Goal: Check status: Check status

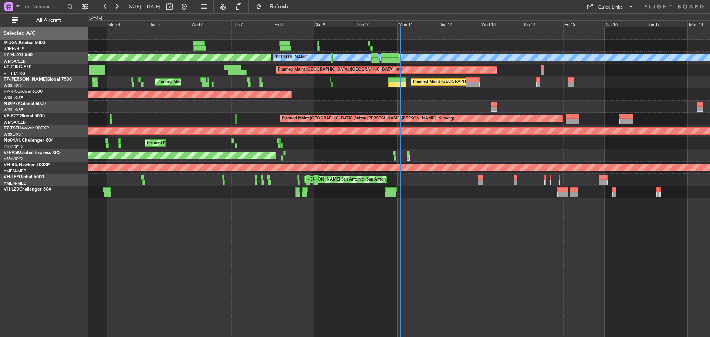
click at [30, 54] on link "T7-ELLY G-550" at bounding box center [18, 55] width 29 height 4
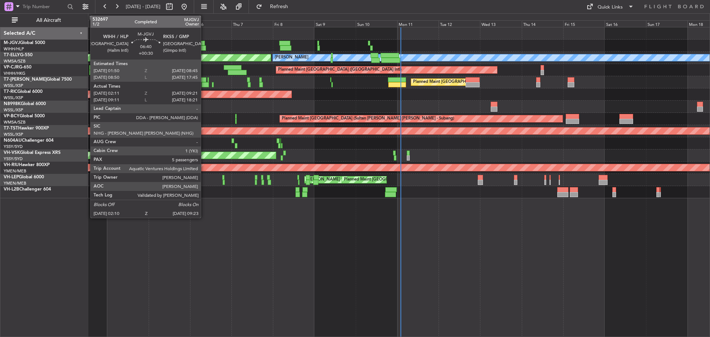
click at [203, 48] on div at bounding box center [199, 48] width 13 height 5
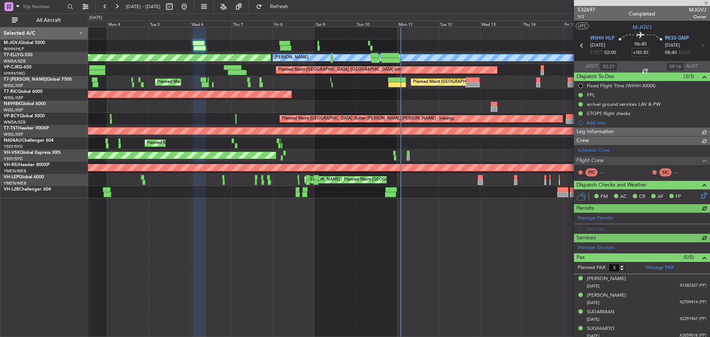
type input "[PERSON_NAME] (LEU)"
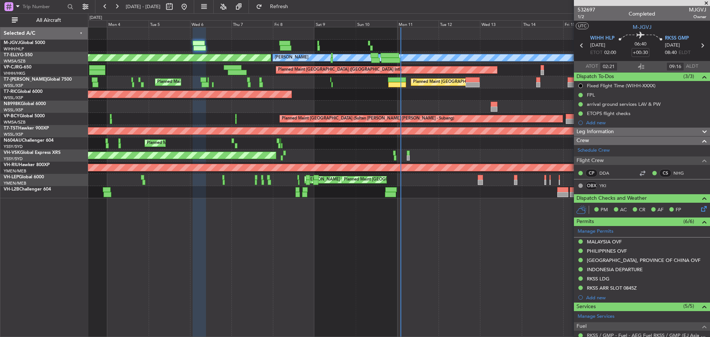
click at [305, 98] on div "[PERSON_NAME] AOG Maint Granada ([PERSON_NAME]) Planned Maint [GEOGRAPHIC_DATA]…" at bounding box center [399, 112] width 622 height 171
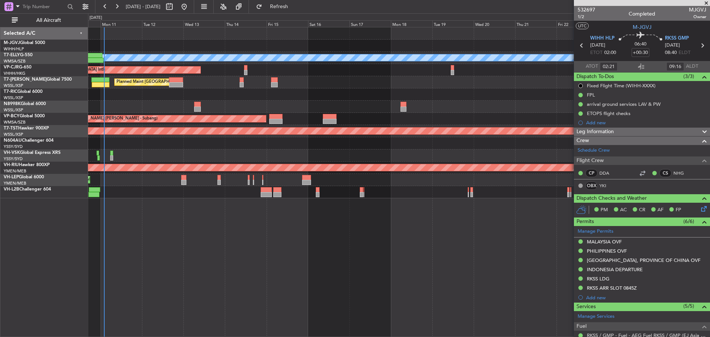
click at [340, 100] on div "Planned Maint [GEOGRAPHIC_DATA] (Seletar)" at bounding box center [399, 94] width 622 height 12
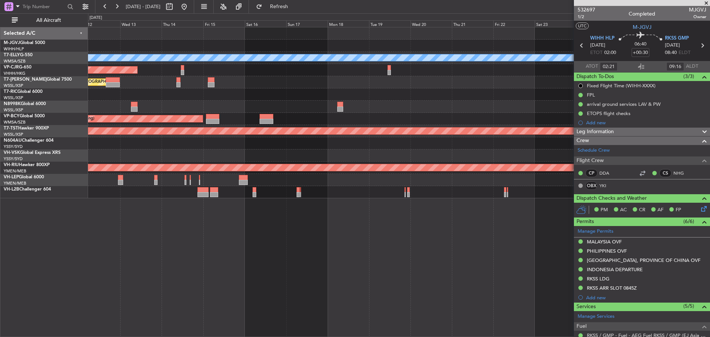
click at [440, 86] on div "[PERSON_NAME] Planned Maint [GEOGRAPHIC_DATA] ([GEOGRAPHIC_DATA]) Planned Maint…" at bounding box center [399, 112] width 622 height 171
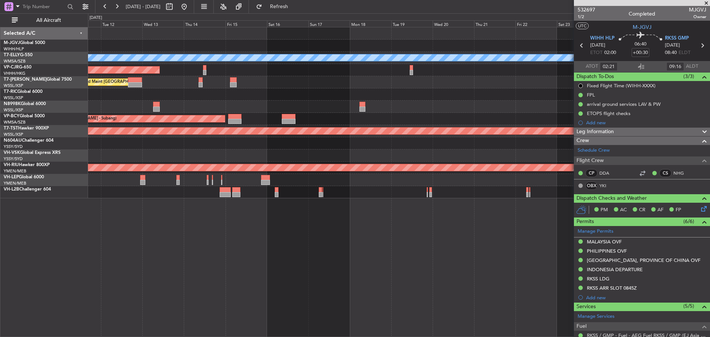
click at [454, 101] on div "[PERSON_NAME] AOG Maint Granada ([PERSON_NAME]) Planned Maint [GEOGRAPHIC_DATA]…" at bounding box center [399, 112] width 622 height 171
click at [190, 6] on button at bounding box center [184, 7] width 12 height 12
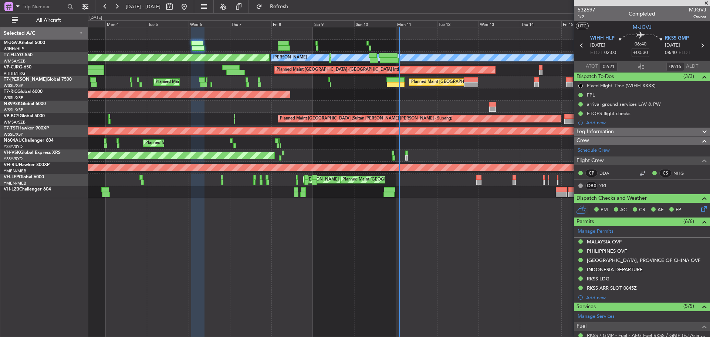
click at [308, 48] on div at bounding box center [399, 46] width 622 height 12
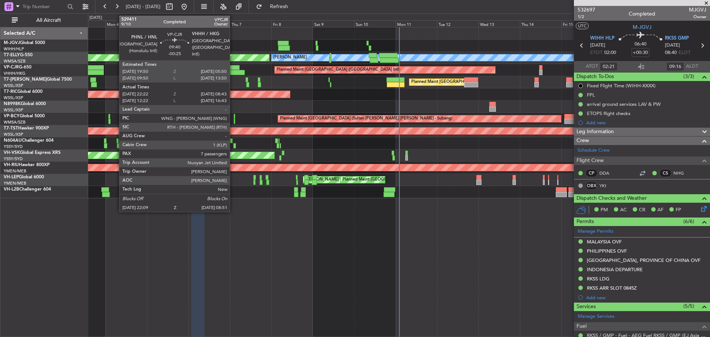
click at [233, 73] on div at bounding box center [235, 72] width 18 height 5
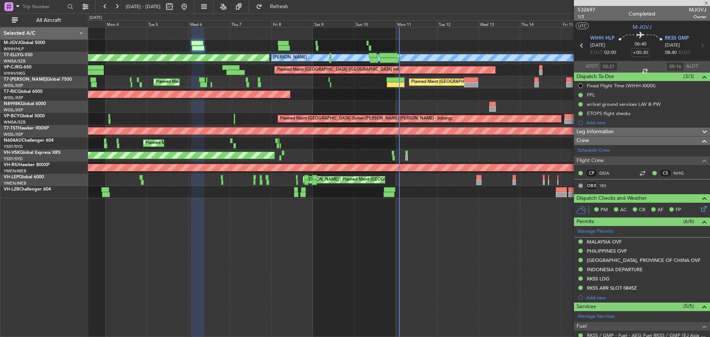
type input "-00:25"
type input "22:32"
type input "08:33"
type input "7"
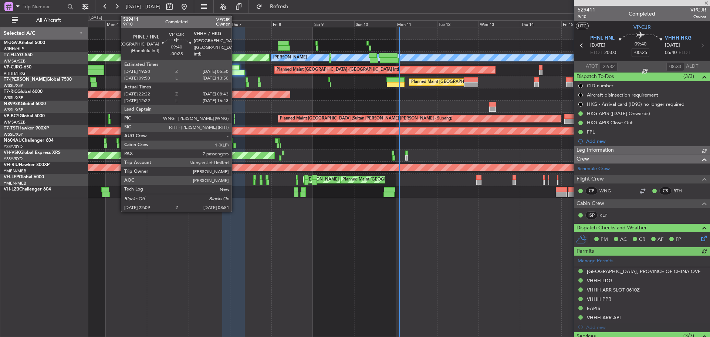
type input "[PERSON_NAME] (BTA)"
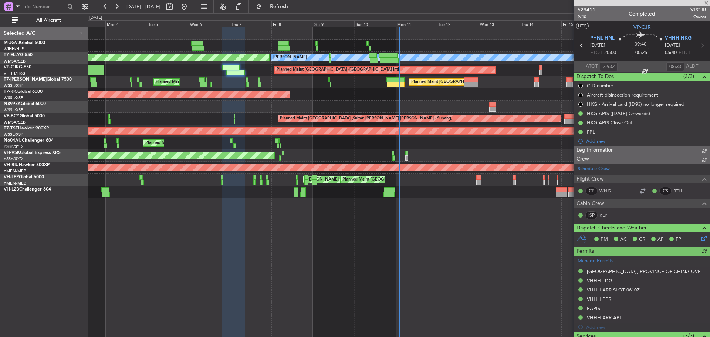
type input "[PERSON_NAME] (BTA)"
type input "12:32"
type input "16:33"
type input "22:32"
type input "08:33"
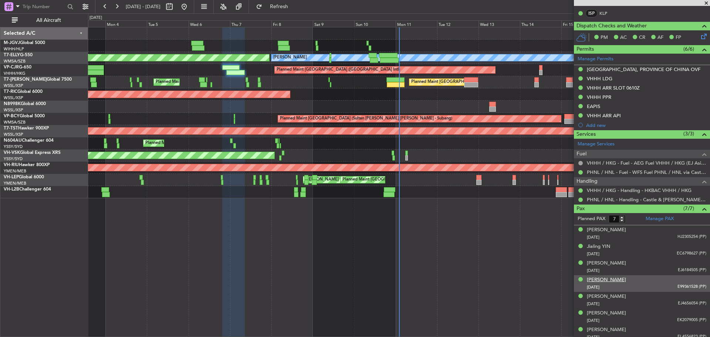
scroll to position [206, 0]
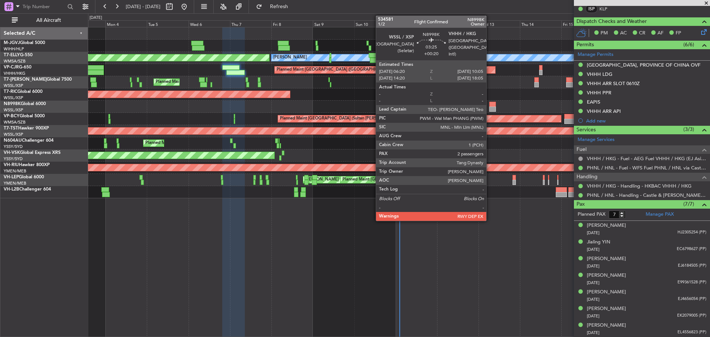
click at [490, 108] on div at bounding box center [492, 109] width 7 height 5
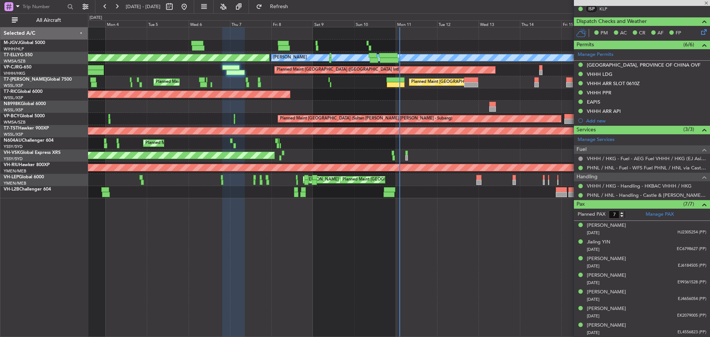
type input "+00:20"
type input "2"
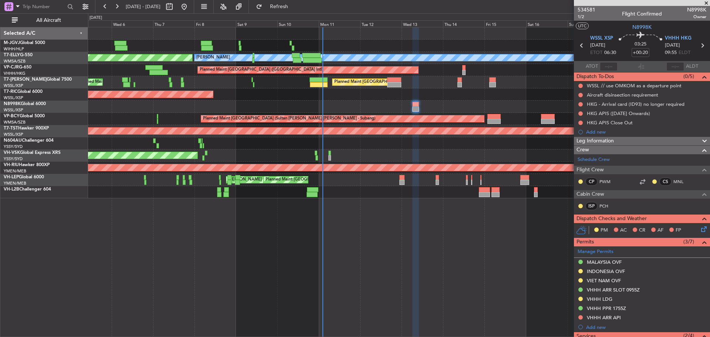
click at [387, 110] on div "AOG Maint Granada ([PERSON_NAME]) [PERSON_NAME] Planned Maint [GEOGRAPHIC_DATA]…" at bounding box center [399, 112] width 622 height 171
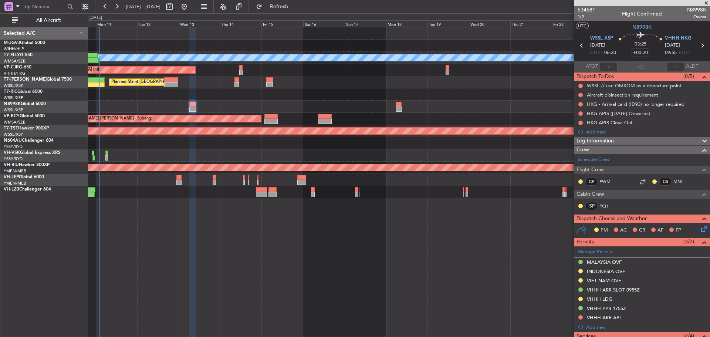
click at [335, 112] on div "[PERSON_NAME] AOG Maint Granada ([PERSON_NAME]) Planned Maint [GEOGRAPHIC_DATA]…" at bounding box center [399, 112] width 622 height 171
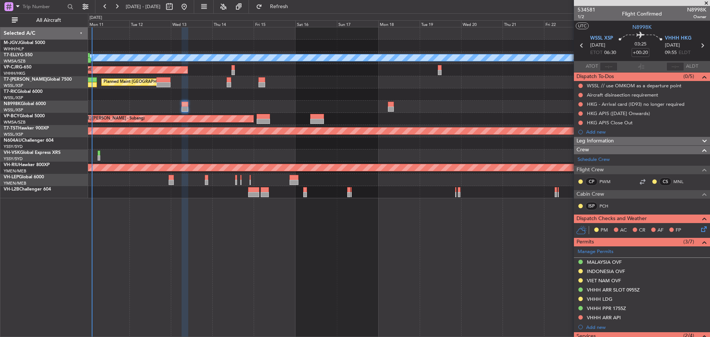
click at [310, 94] on div "[PERSON_NAME] AOG Maint Granada ([PERSON_NAME]) Planned Maint [GEOGRAPHIC_DATA]…" at bounding box center [399, 112] width 622 height 171
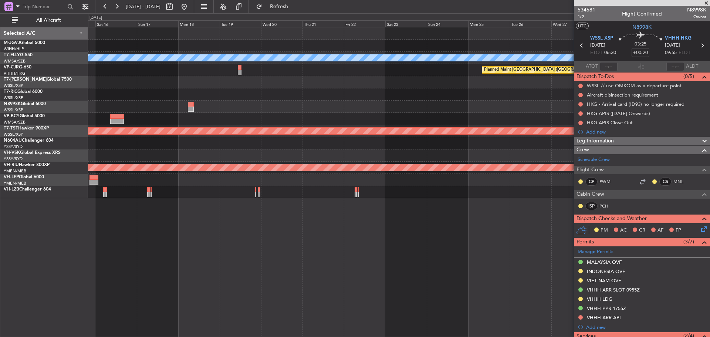
click at [269, 94] on div "[PERSON_NAME] Planned Maint [GEOGRAPHIC_DATA] ([GEOGRAPHIC_DATA]) Planned Maint…" at bounding box center [399, 112] width 622 height 171
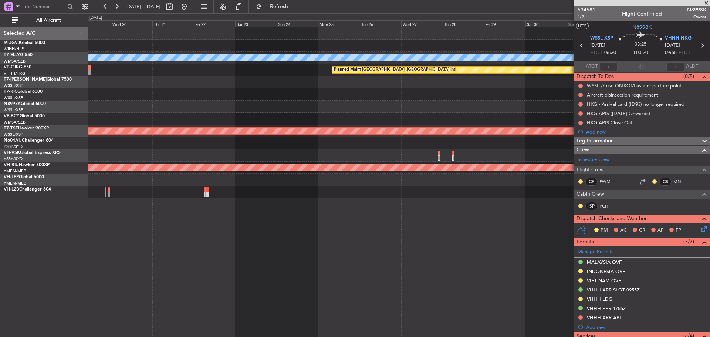
click at [193, 101] on div "[PERSON_NAME] Planned Maint [GEOGRAPHIC_DATA] ([GEOGRAPHIC_DATA]) Planned Maint…" at bounding box center [399, 112] width 622 height 171
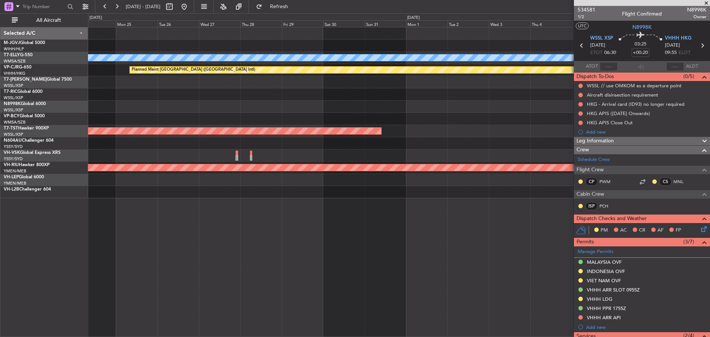
click at [178, 104] on div "[PERSON_NAME] Planned Maint [GEOGRAPHIC_DATA] ([GEOGRAPHIC_DATA]) Planned Maint…" at bounding box center [399, 112] width 622 height 171
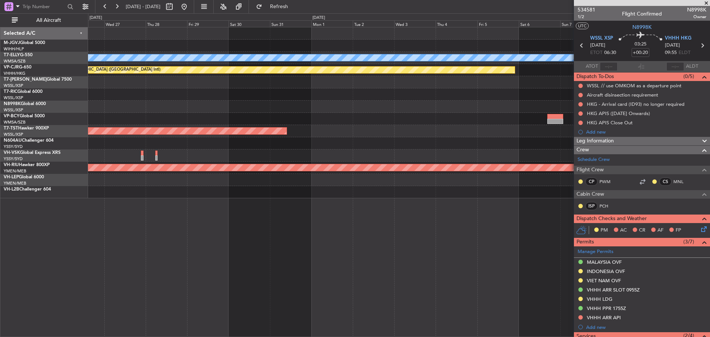
click at [348, 106] on div at bounding box center [399, 107] width 622 height 12
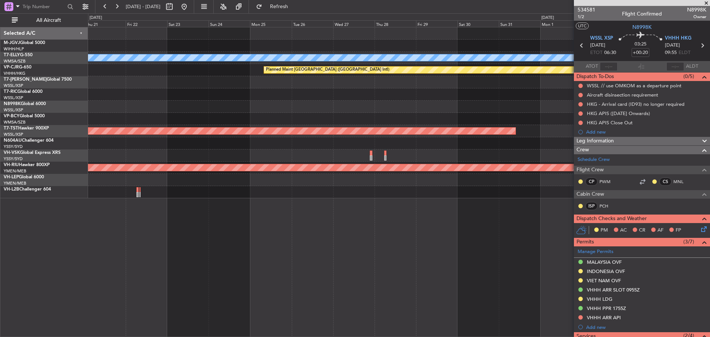
click at [412, 88] on div "[PERSON_NAME] Planned Maint [GEOGRAPHIC_DATA] ([GEOGRAPHIC_DATA]) Planned Maint…" at bounding box center [399, 112] width 622 height 171
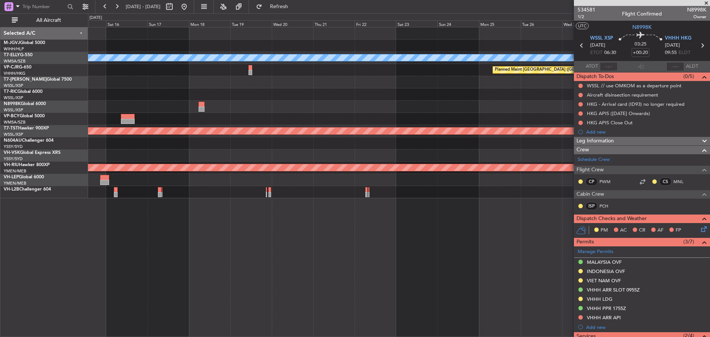
click at [473, 95] on div at bounding box center [399, 94] width 622 height 12
click at [517, 125] on div "[PERSON_NAME] Planned Maint [GEOGRAPHIC_DATA] ([GEOGRAPHIC_DATA]) Planned Maint…" at bounding box center [399, 112] width 622 height 171
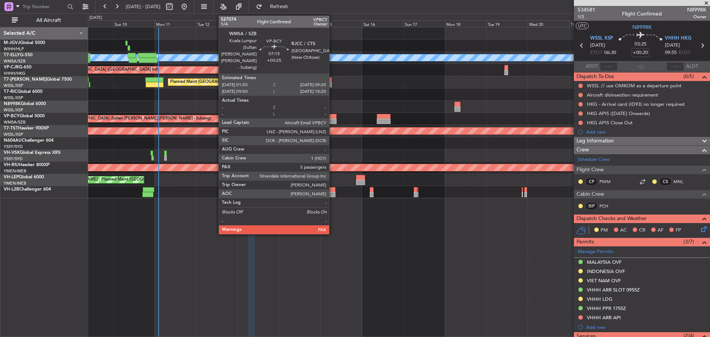
click at [333, 119] on div at bounding box center [329, 121] width 13 height 5
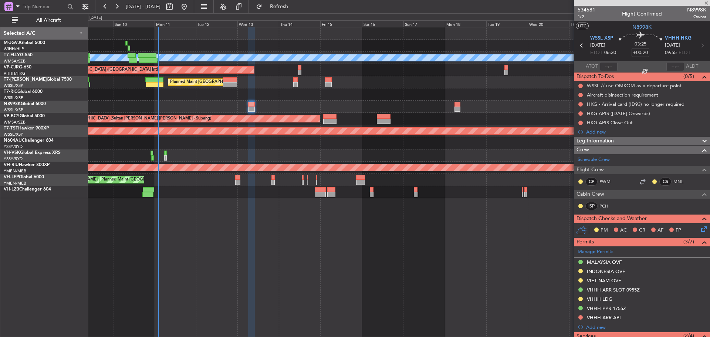
type input "+00:25"
type input "5"
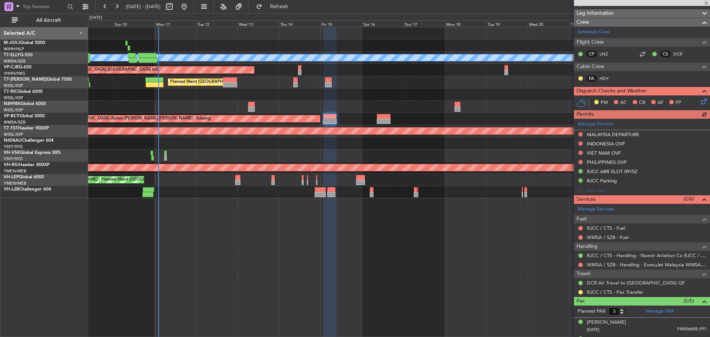
scroll to position [111, 0]
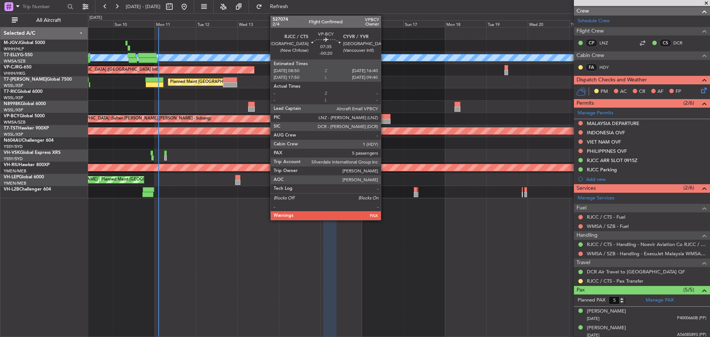
click at [384, 121] on div at bounding box center [384, 121] width 14 height 5
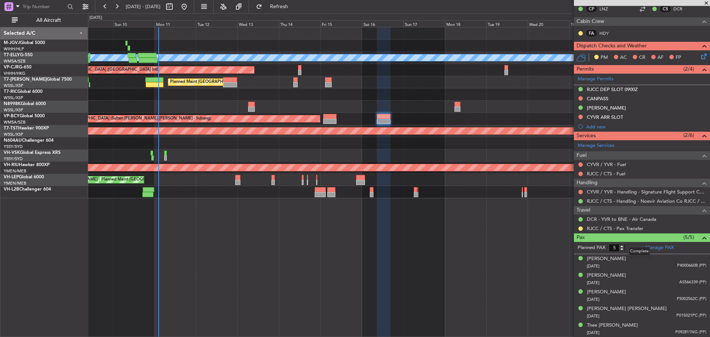
scroll to position [0, 0]
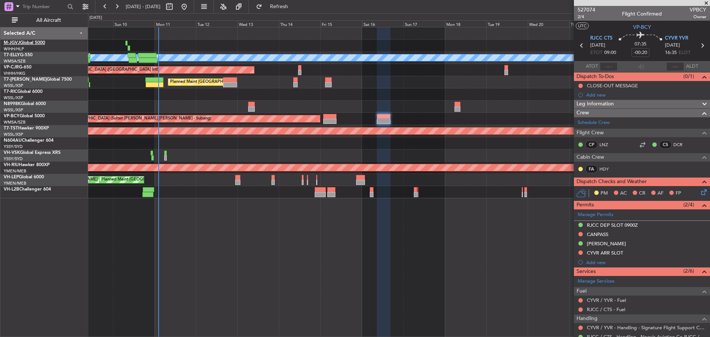
click at [37, 44] on link "M-JGVJ Global 5000" at bounding box center [24, 43] width 41 height 4
click at [26, 54] on link "T7-ELLY G-550" at bounding box center [18, 55] width 29 height 4
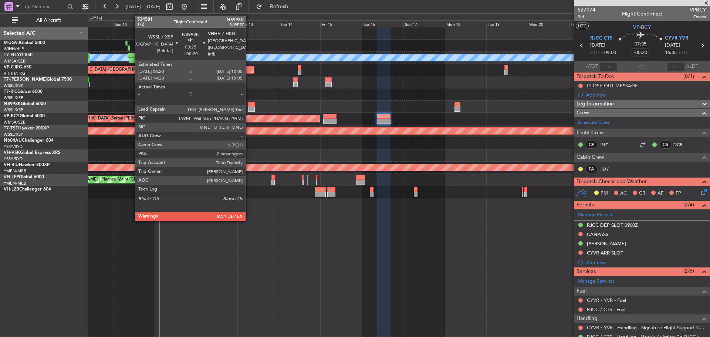
click at [249, 107] on div at bounding box center [251, 109] width 7 height 5
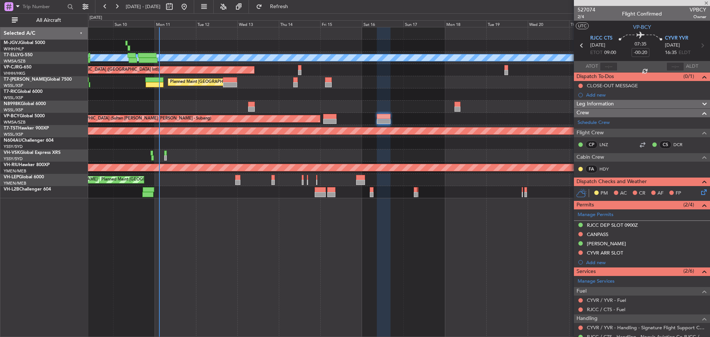
type input "+00:20"
type input "2"
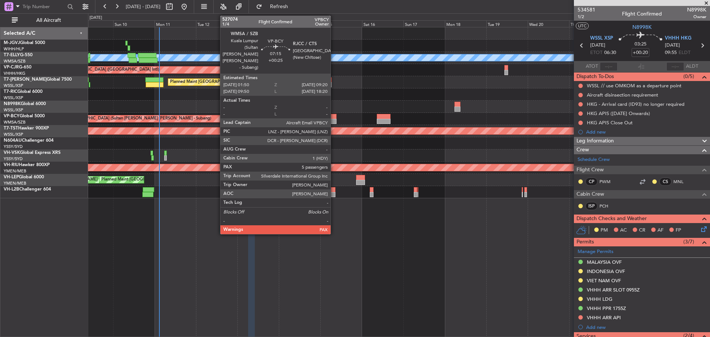
click at [334, 121] on div at bounding box center [329, 121] width 13 height 5
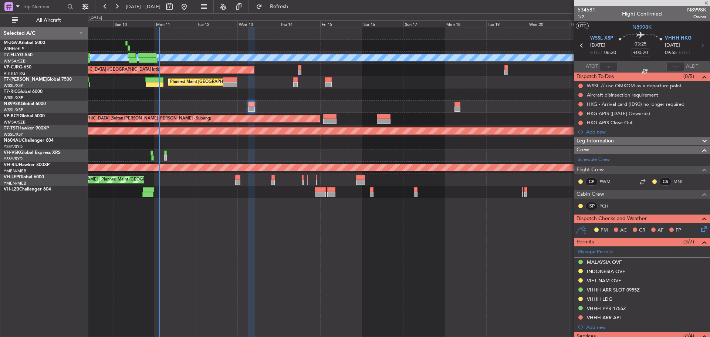
type input "+00:25"
type input "5"
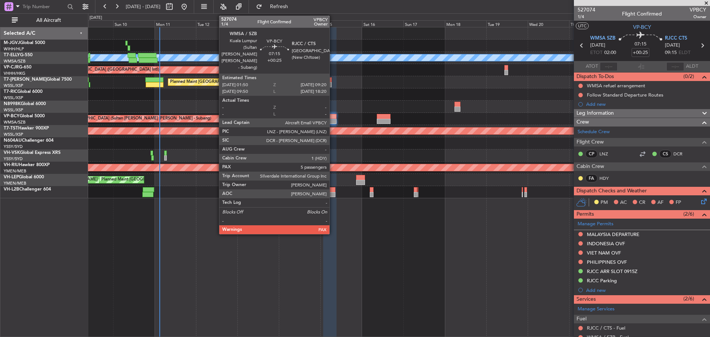
click at [333, 119] on div at bounding box center [329, 121] width 13 height 5
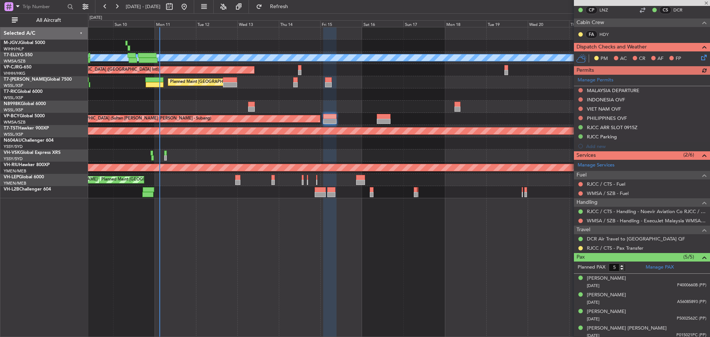
scroll to position [164, 0]
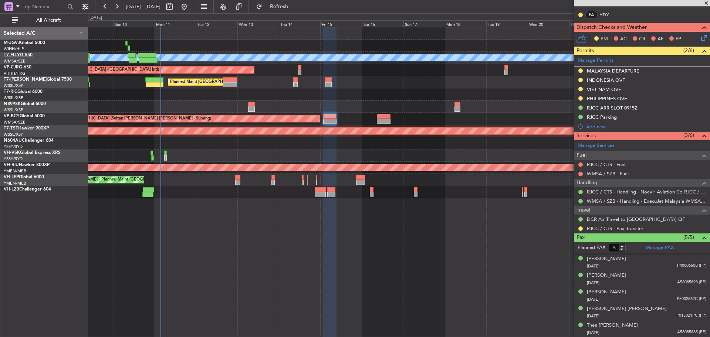
click at [28, 54] on link "T7-ELLY G-550" at bounding box center [18, 55] width 29 height 4
click at [20, 56] on link "T7-ELLY G-550" at bounding box center [18, 55] width 29 height 4
